Goal: Check status: Check status

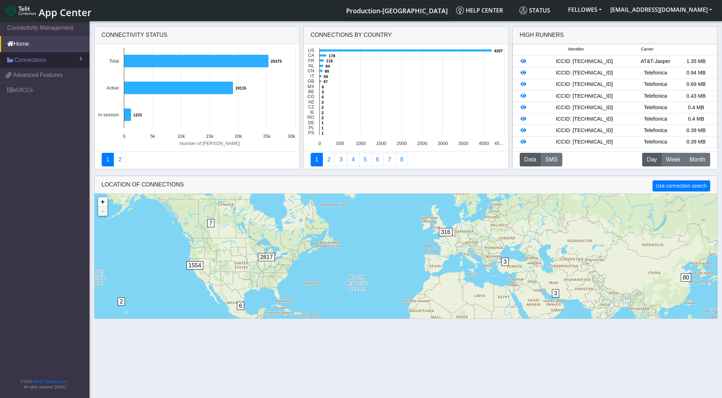
click at [25, 61] on span "Connections" at bounding box center [30, 60] width 32 height 9
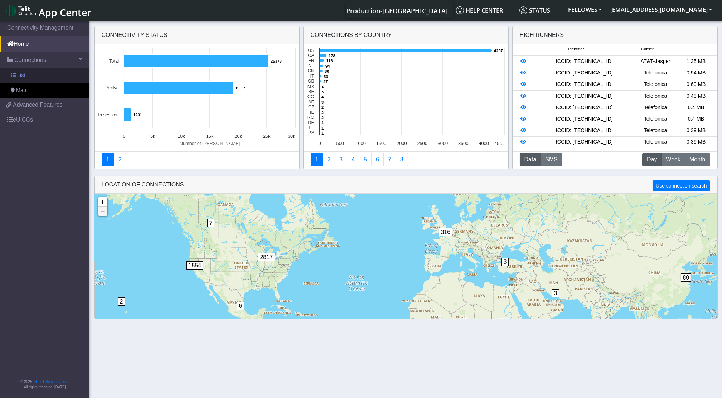
click at [24, 71] on link "List" at bounding box center [44, 75] width 89 height 15
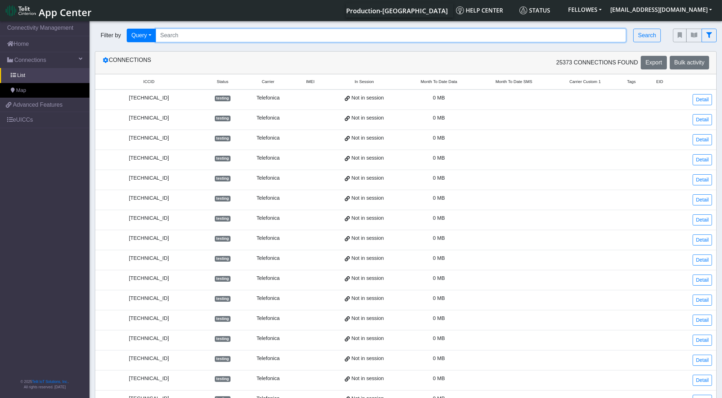
click at [193, 35] on input "Search..." at bounding box center [391, 36] width 470 height 14
paste input "353141288045979"
type input "353141288045979"
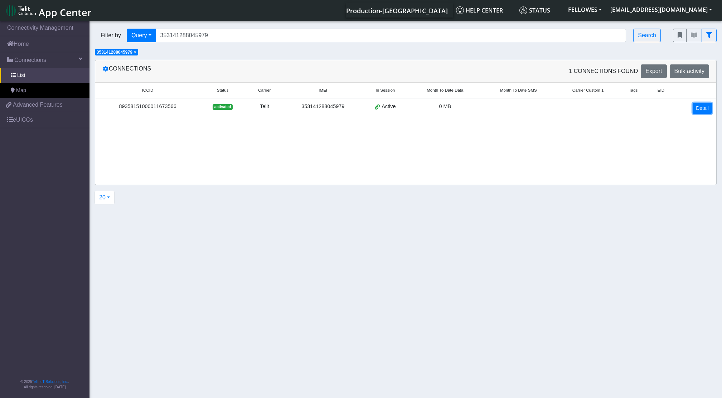
click at [701, 105] on link "Detail" at bounding box center [701, 108] width 19 height 11
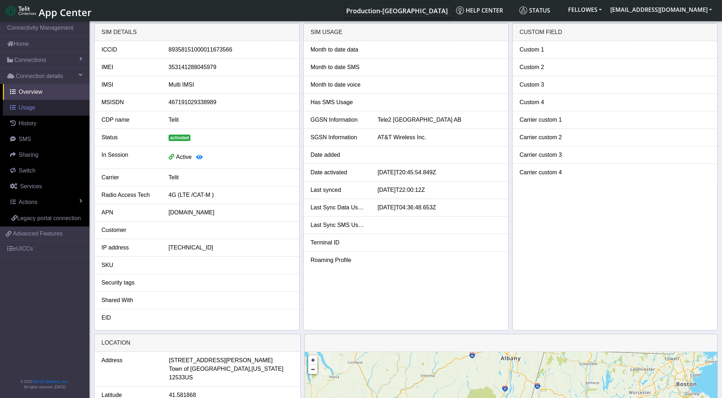
click at [38, 107] on link "Usage" at bounding box center [46, 108] width 87 height 16
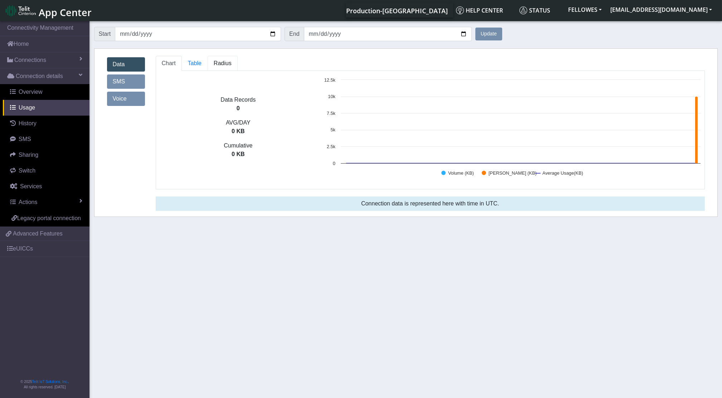
click at [201, 63] on span "Radius" at bounding box center [195, 63] width 14 height 6
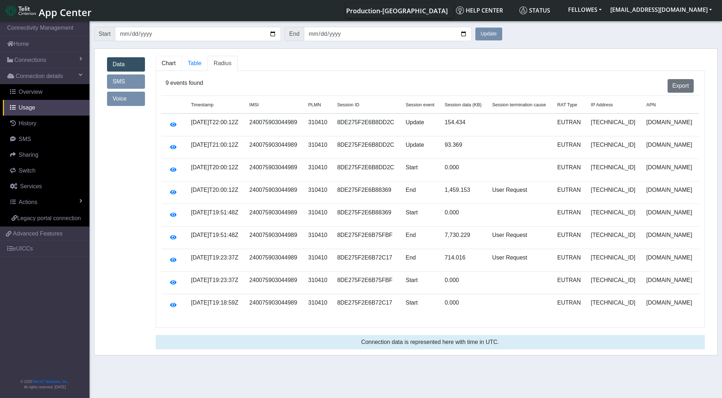
click at [173, 64] on span "Chart" at bounding box center [169, 63] width 14 height 6
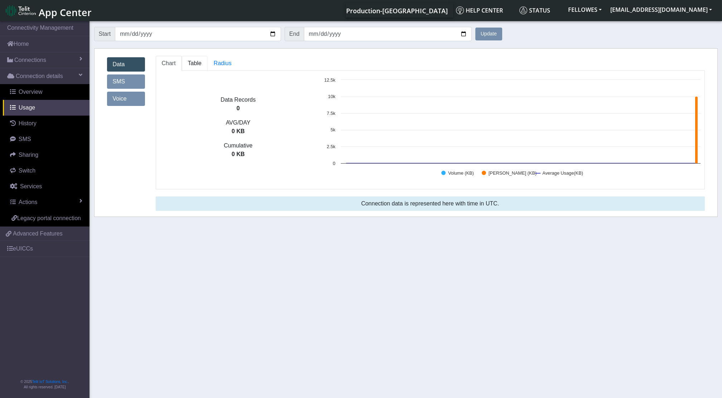
click at [202, 67] on link "Table" at bounding box center [195, 63] width 26 height 15
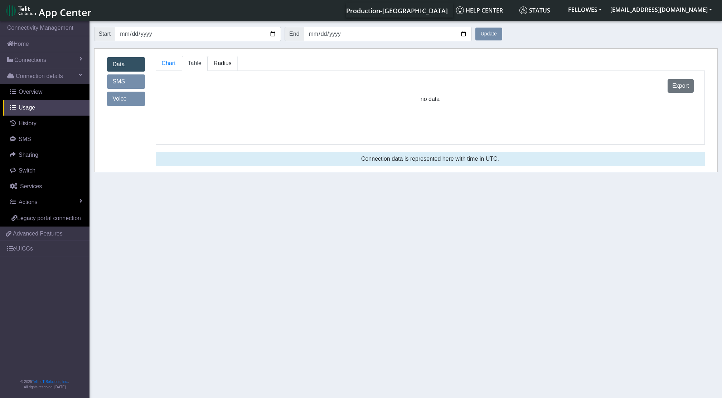
click at [201, 61] on span "Radius" at bounding box center [195, 63] width 14 height 6
